Goal: Information Seeking & Learning: Learn about a topic

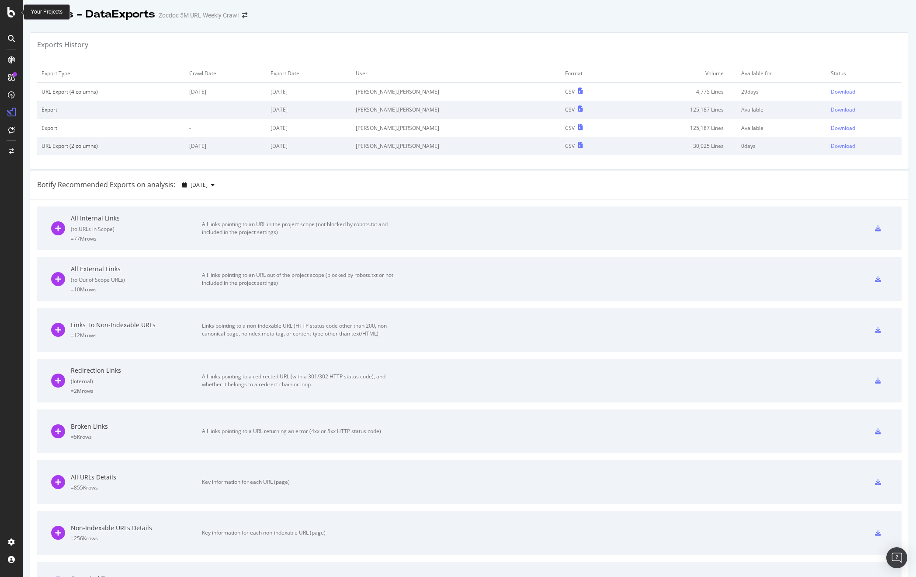
click at [3, 13] on div at bounding box center [11, 12] width 21 height 10
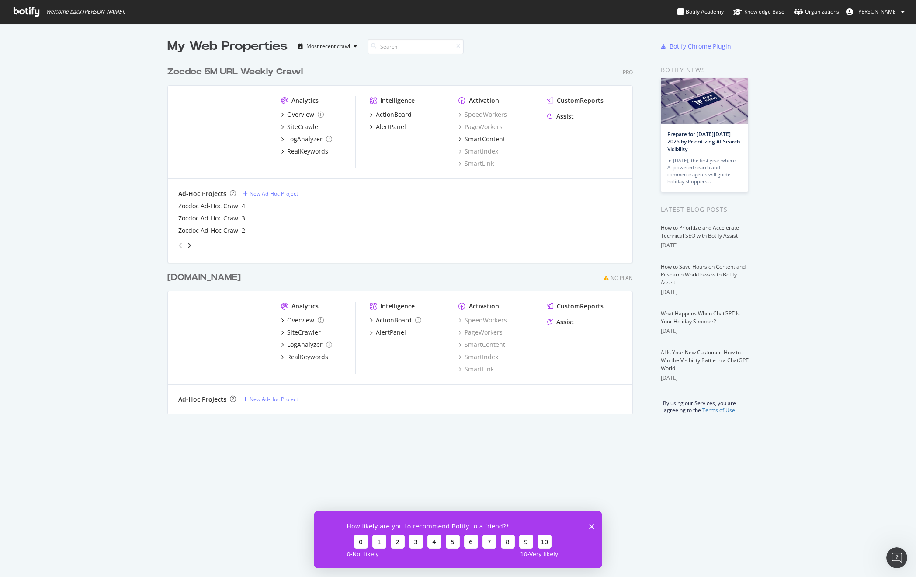
click at [595, 517] on div "How likely are you to recommend Botify to a friend? 0 1 2 3 4 5 6 7 8 9 10 0 - …" at bounding box center [458, 538] width 289 height 57
click at [594, 524] on icon "Close survey" at bounding box center [591, 525] width 5 height 5
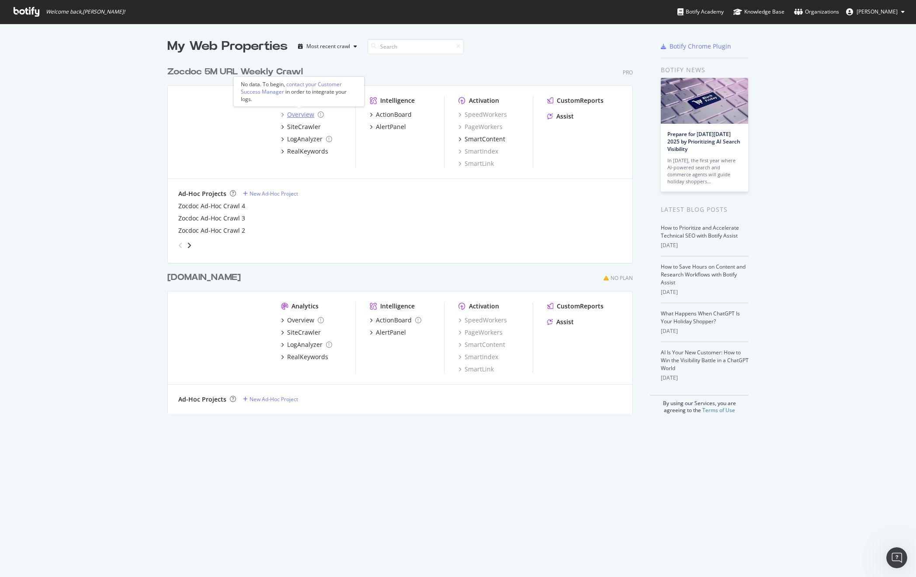
click at [289, 113] on div "Overview" at bounding box center [300, 114] width 27 height 9
click at [299, 115] on div "Overview" at bounding box center [300, 114] width 27 height 9
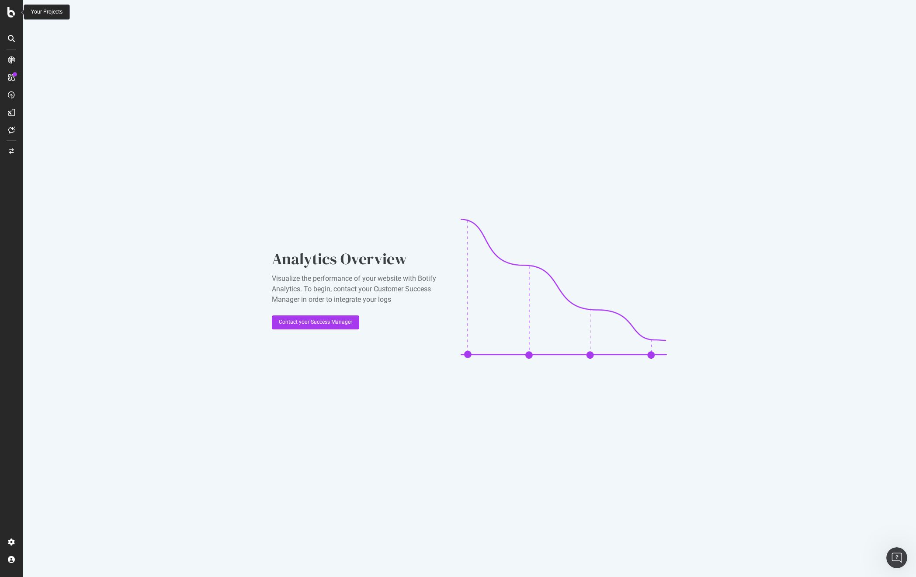
click at [9, 13] on icon at bounding box center [11, 12] width 8 height 10
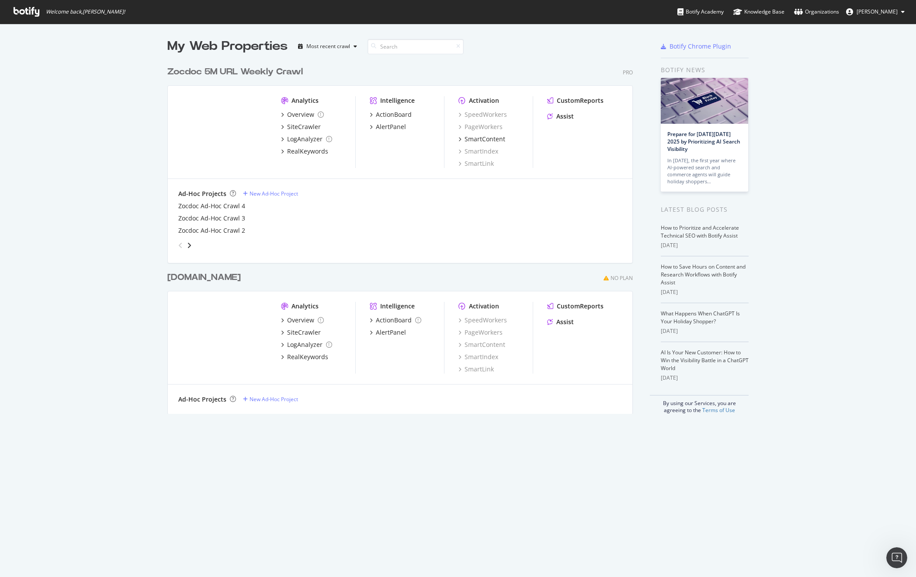
scroll to position [570, 903]
click at [307, 319] on div "Overview" at bounding box center [300, 320] width 27 height 9
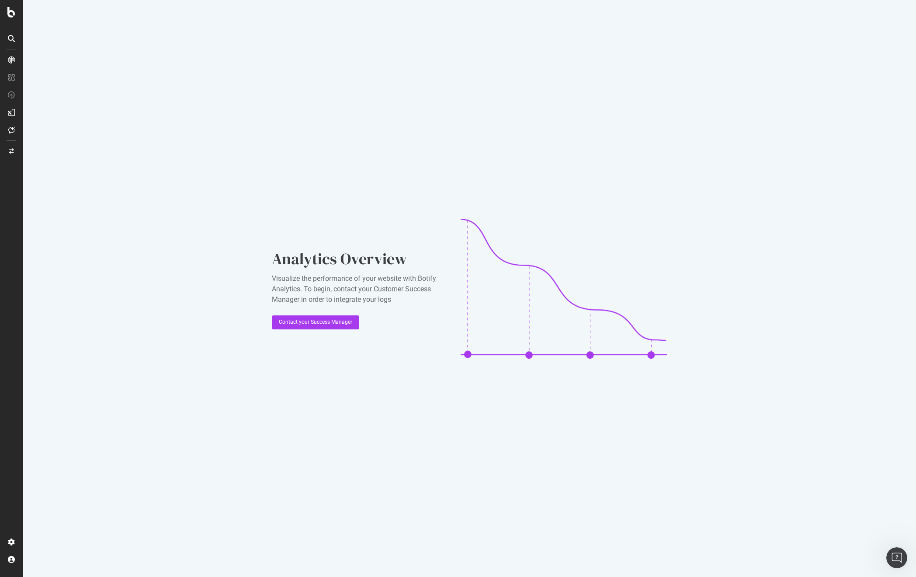
click at [168, 327] on div "Analytics Overview Visualize the performance of your website with Botify Analyt…" at bounding box center [470, 288] width 894 height 577
click at [54, 87] on div "Overview SiteCrawler LogAnalyzer RealKeywords EngagementAnalytics" at bounding box center [61, 114] width 59 height 72
click at [13, 52] on div at bounding box center [11, 288] width 23 height 577
click at [12, 59] on icon at bounding box center [11, 59] width 7 height 7
click at [12, 61] on icon at bounding box center [11, 59] width 7 height 7
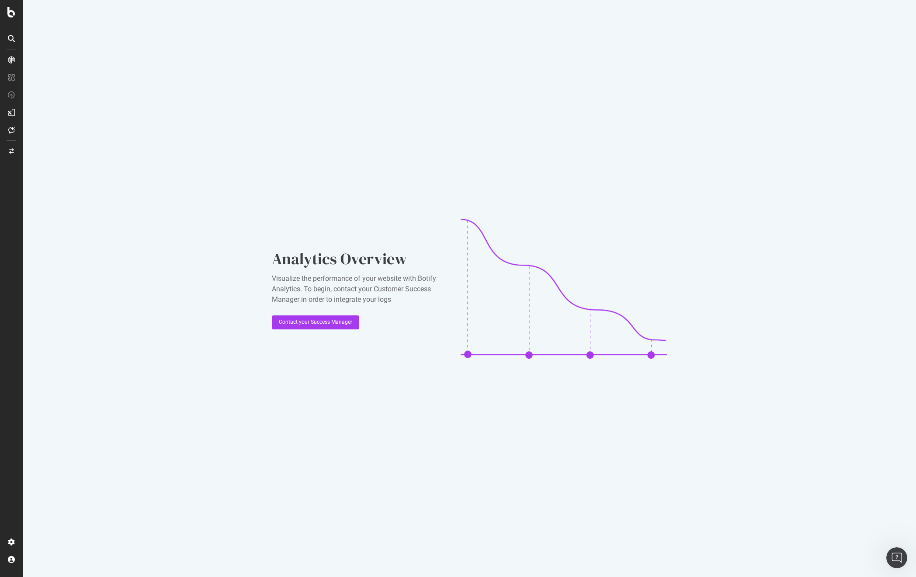
click at [14, 84] on div at bounding box center [11, 78] width 21 height 17
click at [12, 78] on icon at bounding box center [11, 77] width 7 height 7
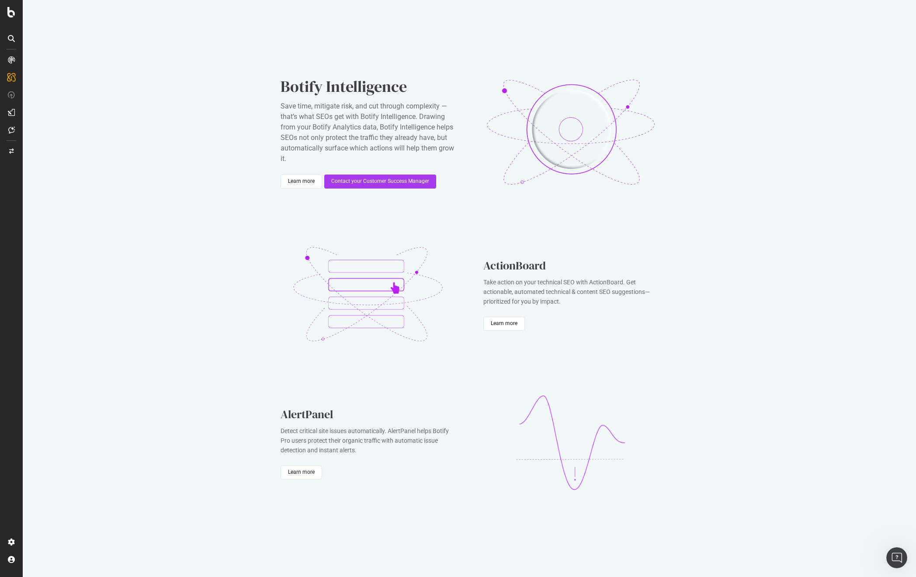
click at [7, 51] on div at bounding box center [11, 288] width 23 height 577
click at [10, 18] on div at bounding box center [11, 288] width 23 height 577
click at [10, 13] on icon at bounding box center [11, 12] width 8 height 10
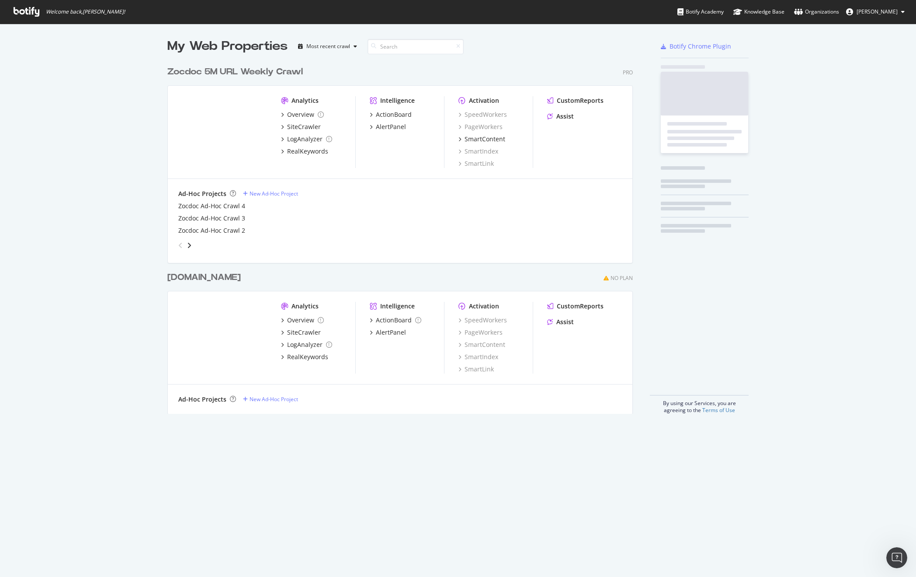
scroll to position [570, 903]
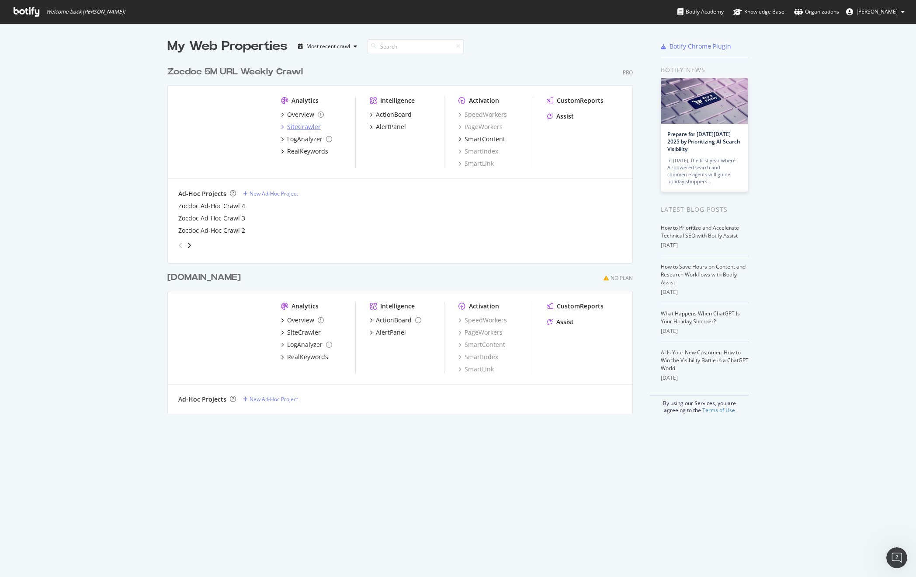
click at [293, 124] on div "SiteCrawler" at bounding box center [304, 126] width 34 height 9
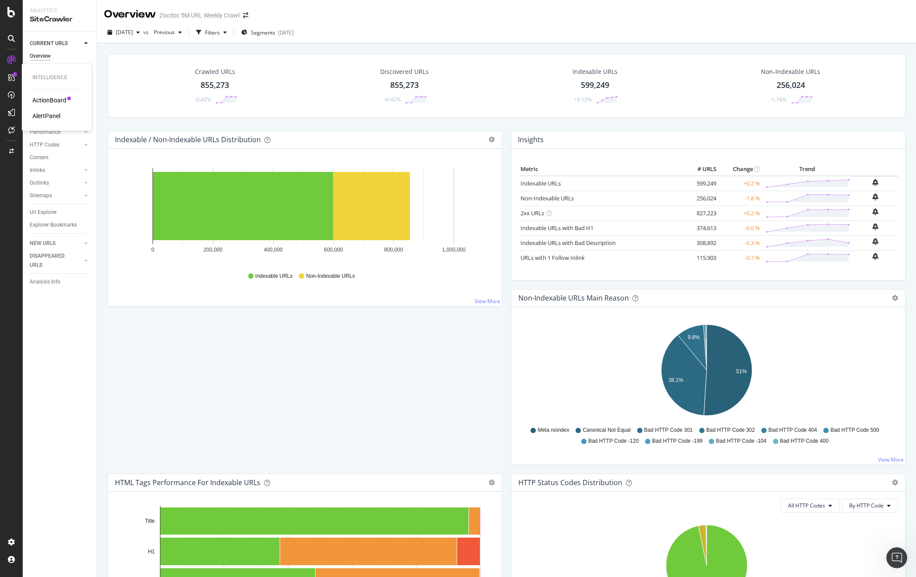
click at [13, 79] on icon at bounding box center [11, 77] width 7 height 7
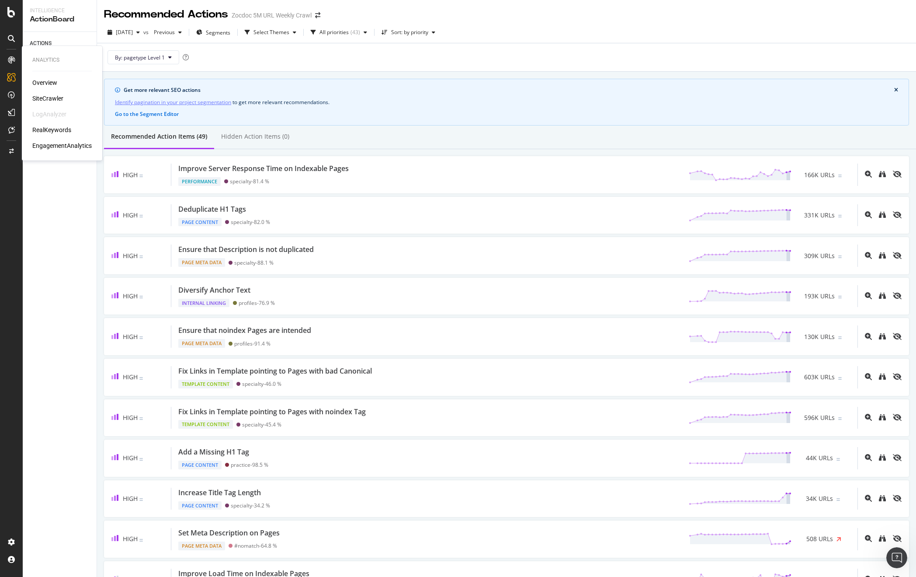
click at [42, 98] on div "SiteCrawler" at bounding box center [47, 98] width 31 height 9
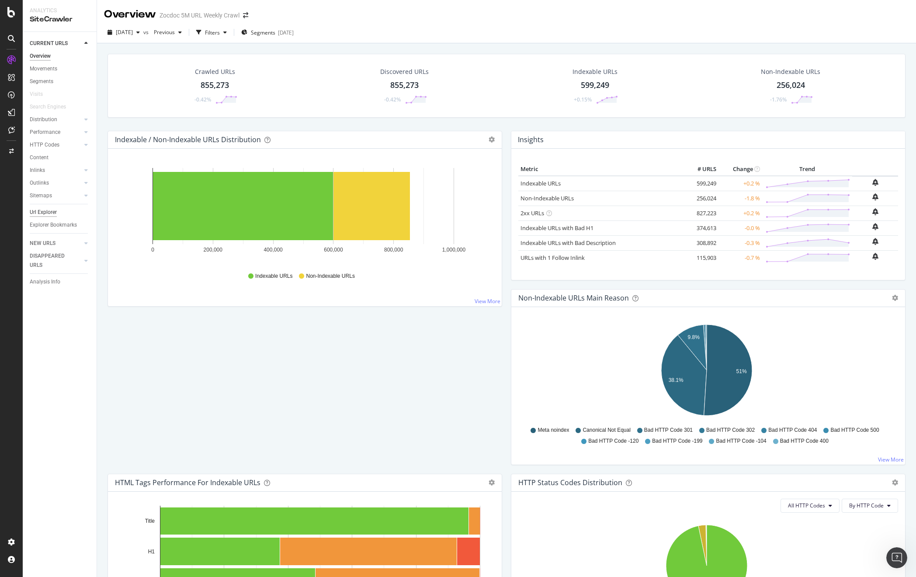
click at [53, 209] on div "Url Explorer" at bounding box center [43, 212] width 27 height 9
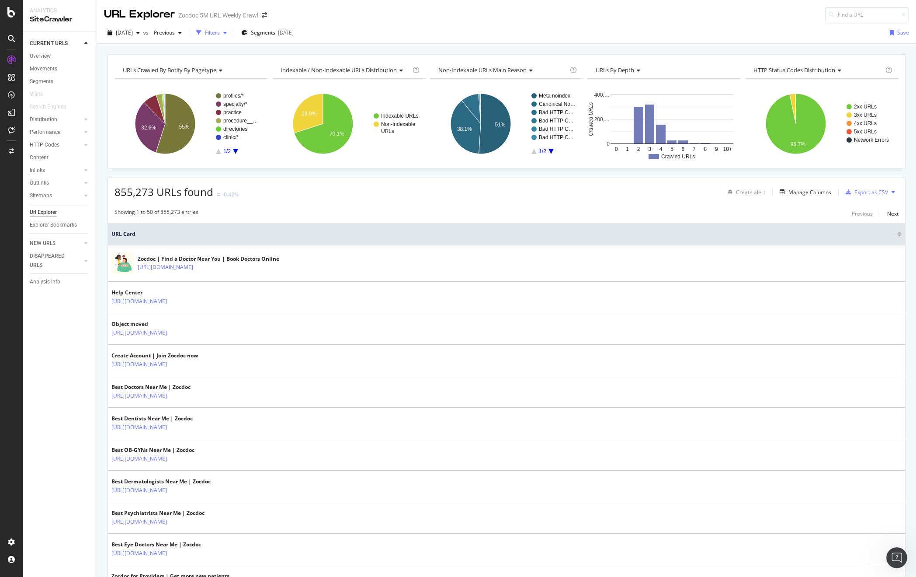
click at [220, 34] on div "Filters" at bounding box center [212, 32] width 15 height 7
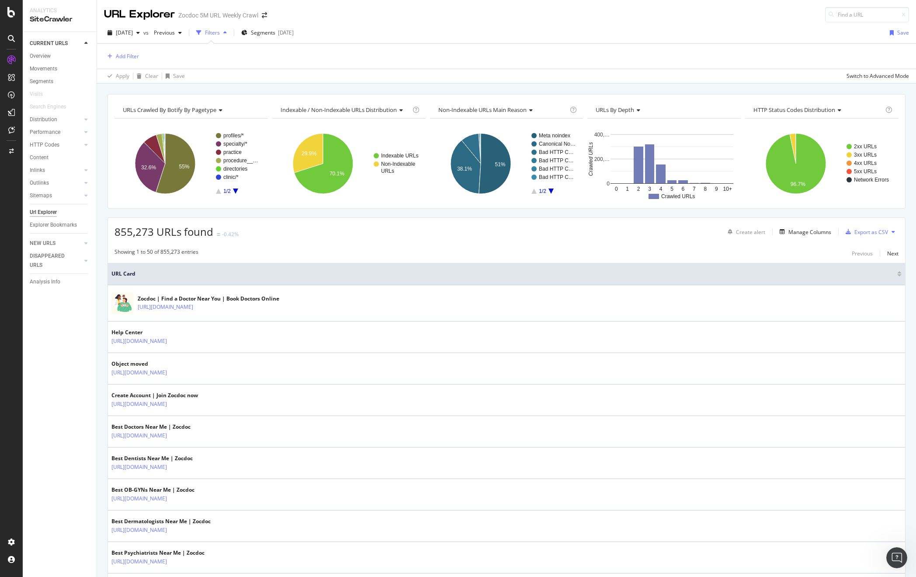
click at [220, 36] on div "Filters" at bounding box center [212, 32] width 15 height 7
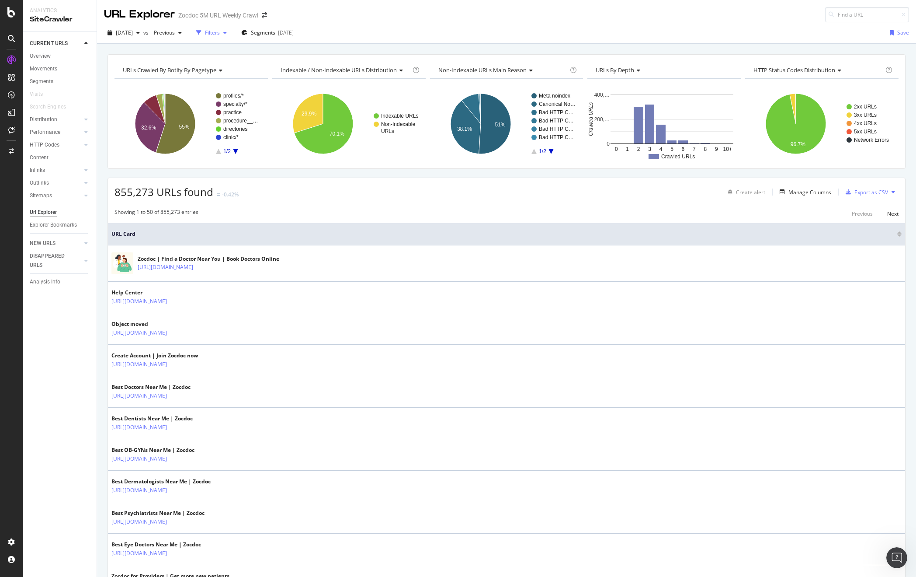
click at [220, 35] on div "Filters" at bounding box center [212, 32] width 15 height 7
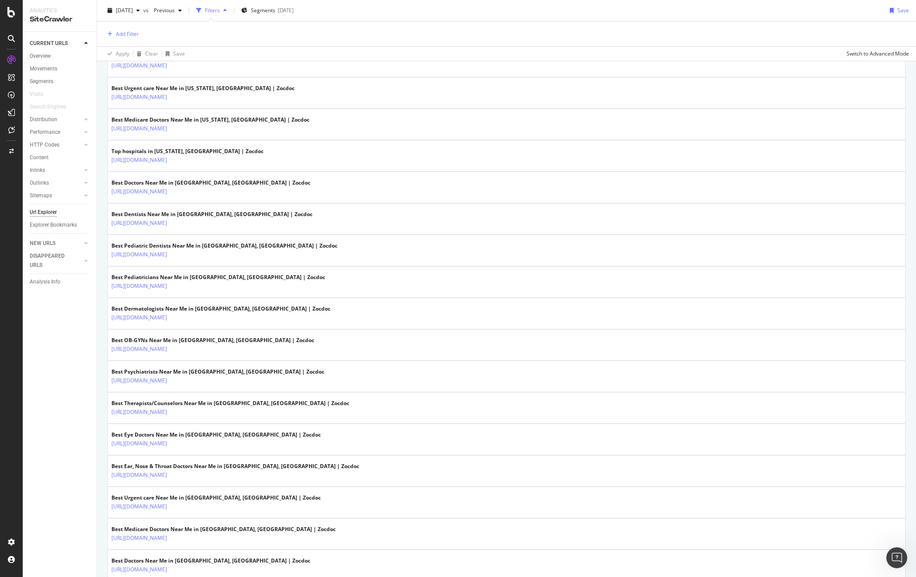
scroll to position [1338, 0]
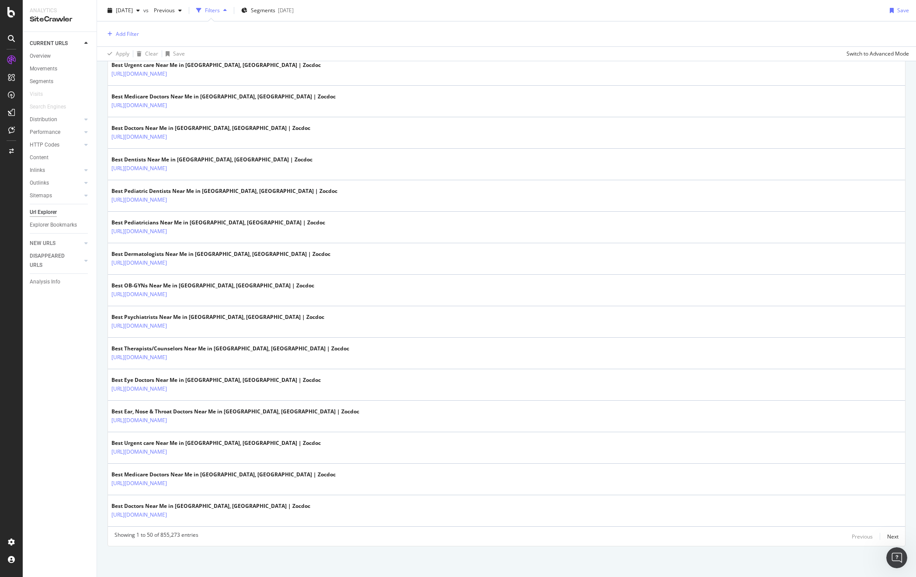
click at [45, 210] on div "Url Explorer" at bounding box center [43, 212] width 27 height 9
